Goal: Transaction & Acquisition: Purchase product/service

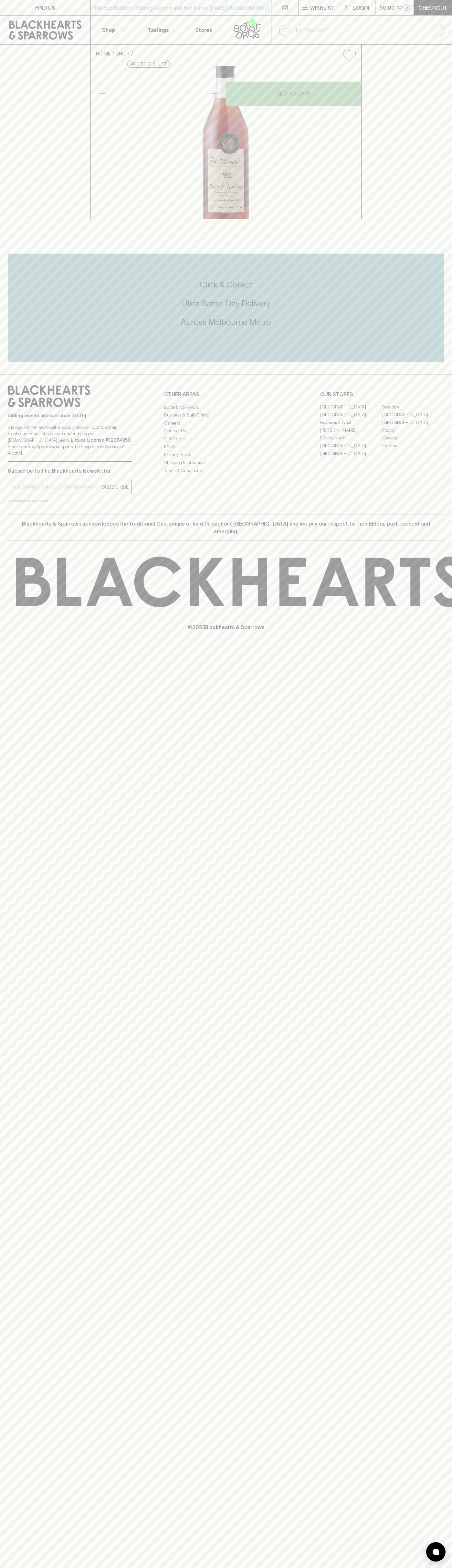
click at [440, 24] on div "​" at bounding box center [361, 30] width 165 height 12
click at [423, 117] on div "HOME SHOP Comte de Lamaëstre Bas-Armagnac 1990 $156.00 Add to wishlist No Furth…" at bounding box center [226, 131] width 452 height 175
click at [186, 1567] on html "FIND US | No Bad Bottles | Sibling Owned and Run Since [DATE] | No Bad Bottles …" at bounding box center [226, 784] width 452 height 1568
click at [27, 219] on div "HOME SHOP Comte de Lamaëstre Bas-Armagnac 1990 $156.00 Add to wishlist No Furth…" at bounding box center [226, 131] width 452 height 175
